Goal: Find specific page/section: Find specific page/section

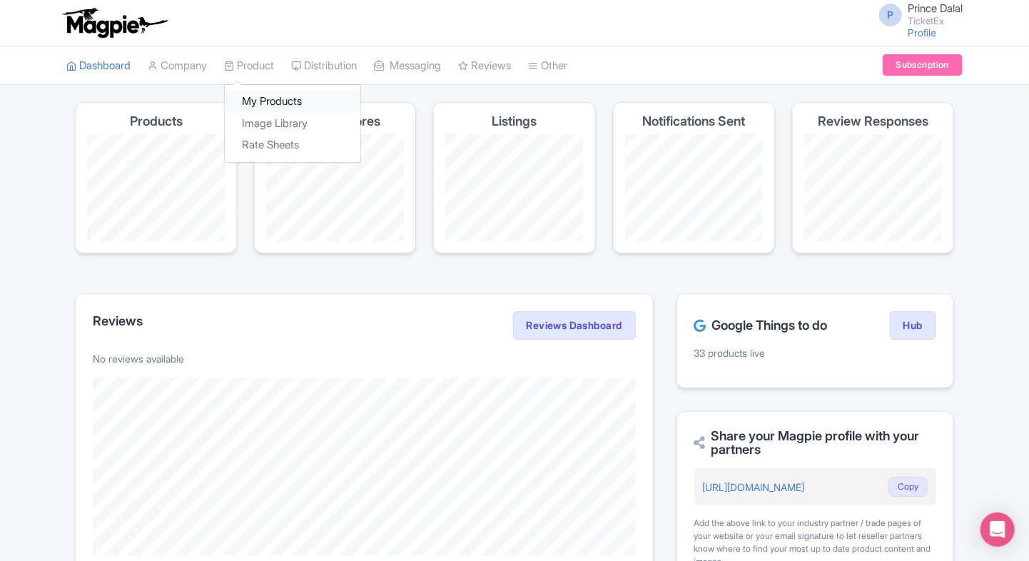
click at [292, 97] on link "My Products" at bounding box center [293, 102] width 136 height 22
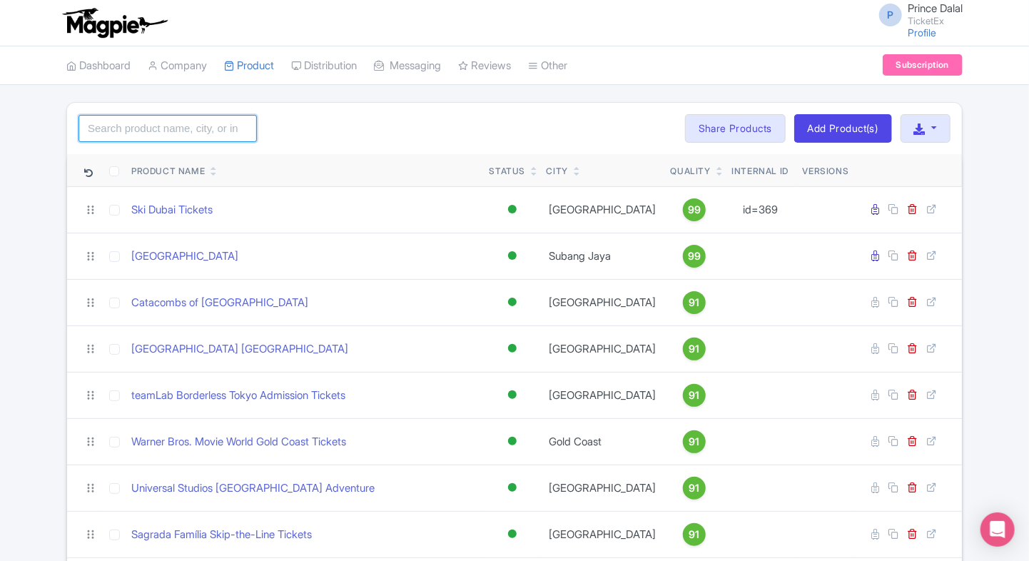
click at [124, 119] on input "search" at bounding box center [168, 128] width 178 height 27
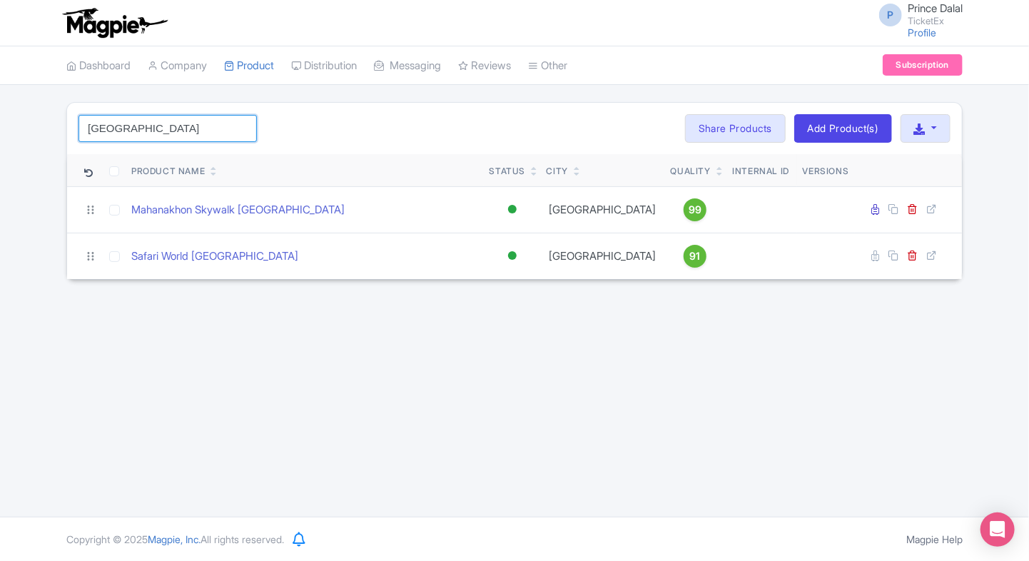
type input "[GEOGRAPHIC_DATA]"
